Goal: Find specific page/section: Find specific page/section

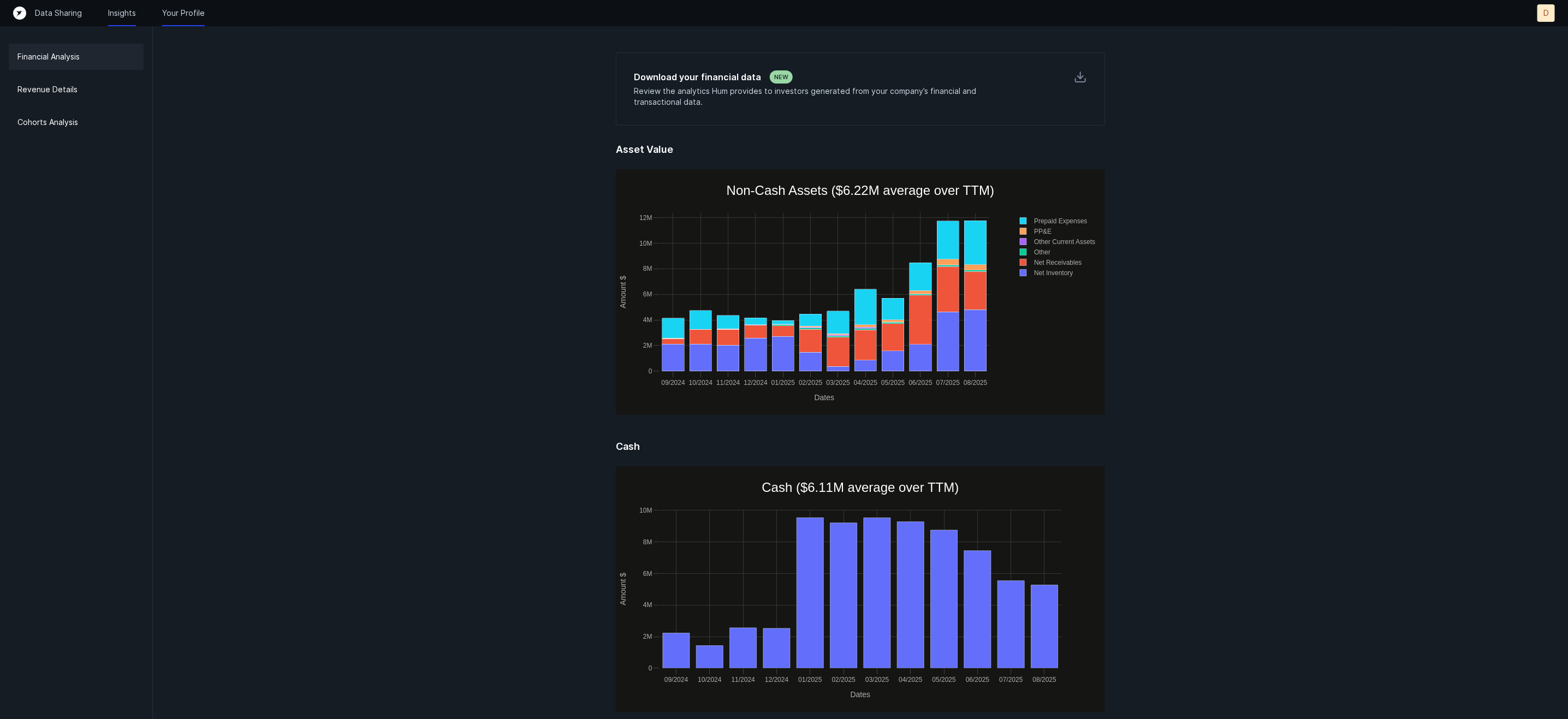
click at [195, 11] on p "Your Profile" at bounding box center [184, 12] width 43 height 11
